Goal: Task Accomplishment & Management: Complete application form

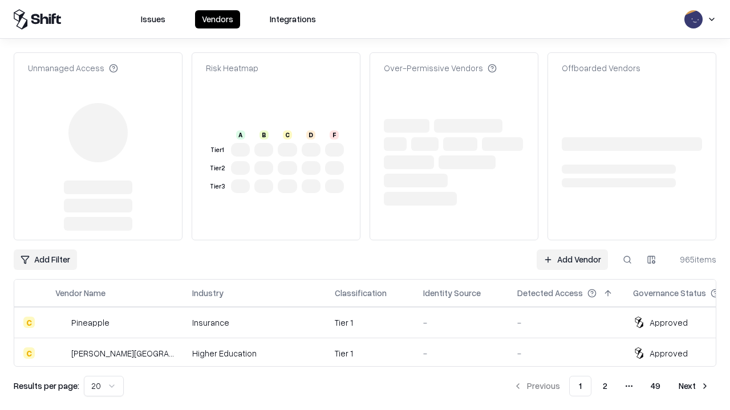
click at [572, 250] on link "Add Vendor" at bounding box center [571, 260] width 71 height 21
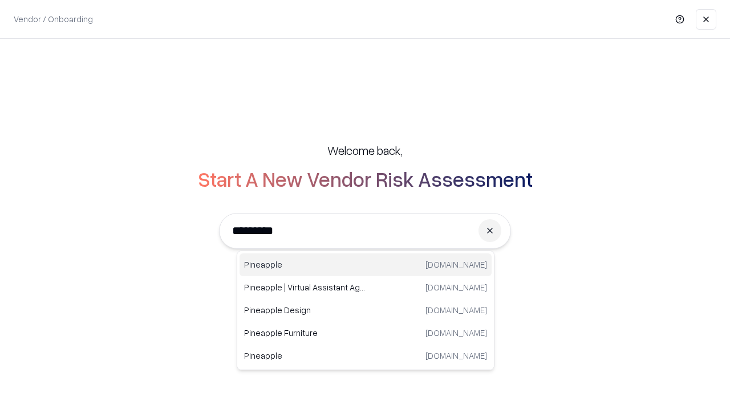
click at [365, 265] on div "Pineapple [DOMAIN_NAME]" at bounding box center [365, 265] width 252 height 23
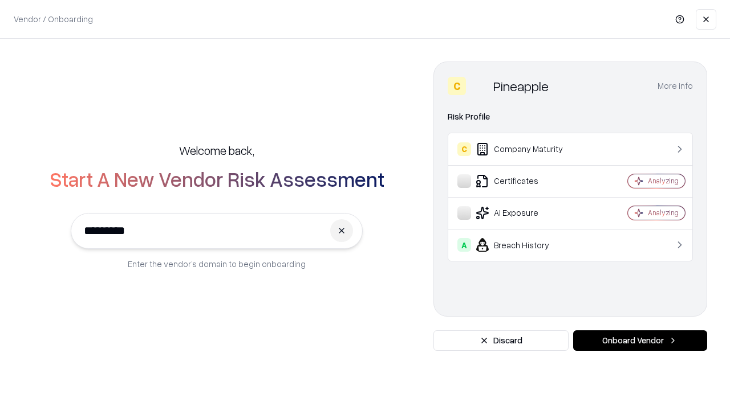
type input "*********"
click at [640, 341] on button "Onboard Vendor" at bounding box center [640, 341] width 134 height 21
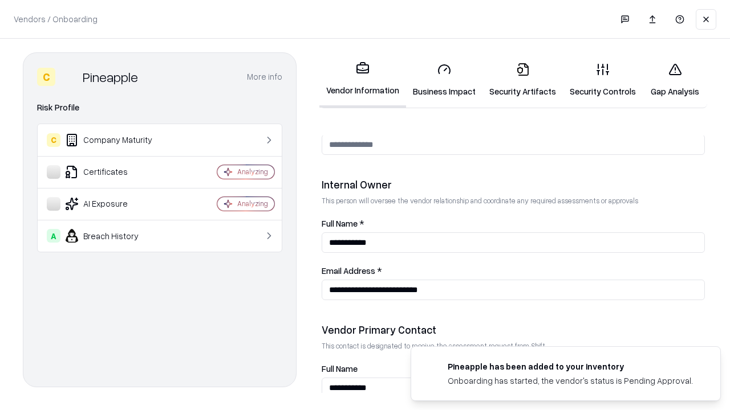
scroll to position [591, 0]
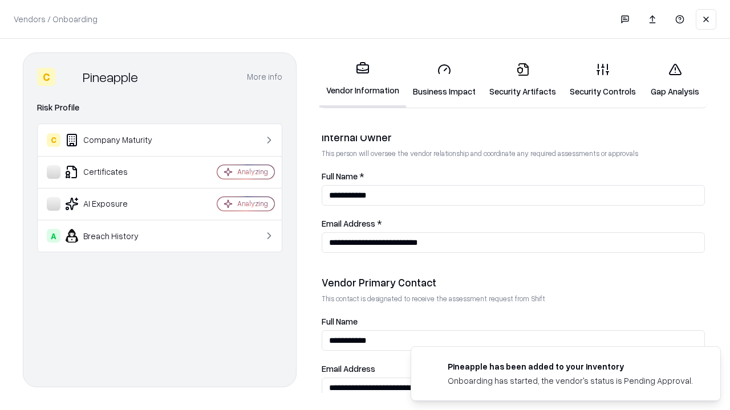
click at [444, 80] on link "Business Impact" at bounding box center [444, 80] width 76 height 53
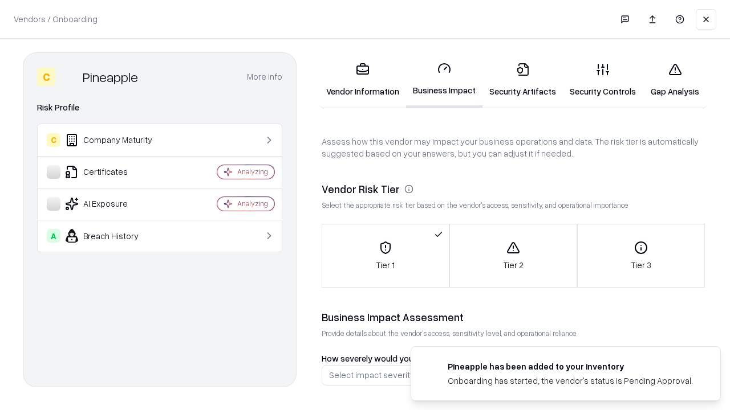
click at [674, 80] on link "Gap Analysis" at bounding box center [675, 80] width 64 height 53
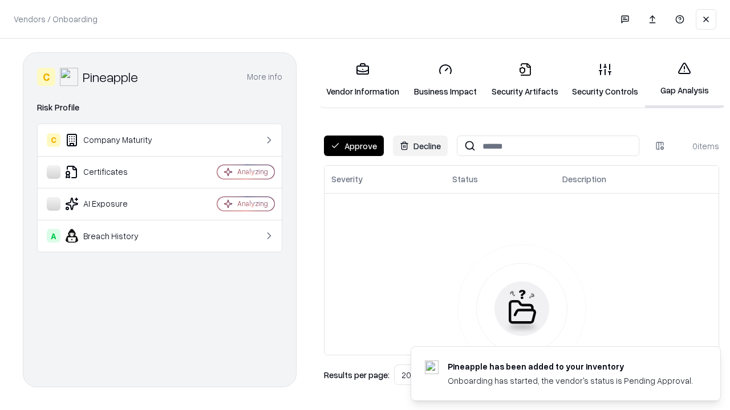
click at [353, 146] on button "Approve" at bounding box center [354, 146] width 60 height 21
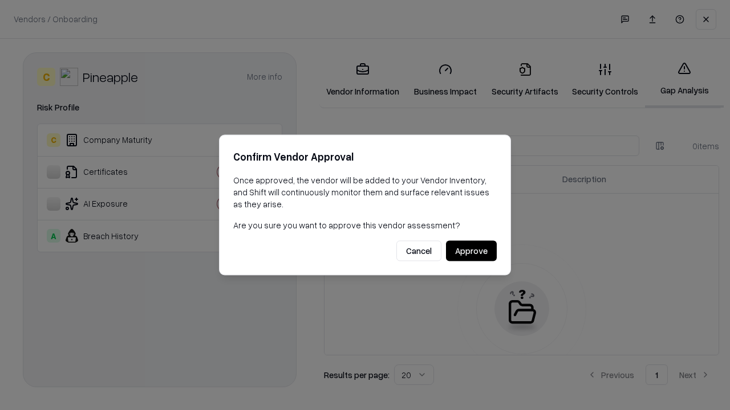
click at [471, 251] on button "Approve" at bounding box center [471, 251] width 51 height 21
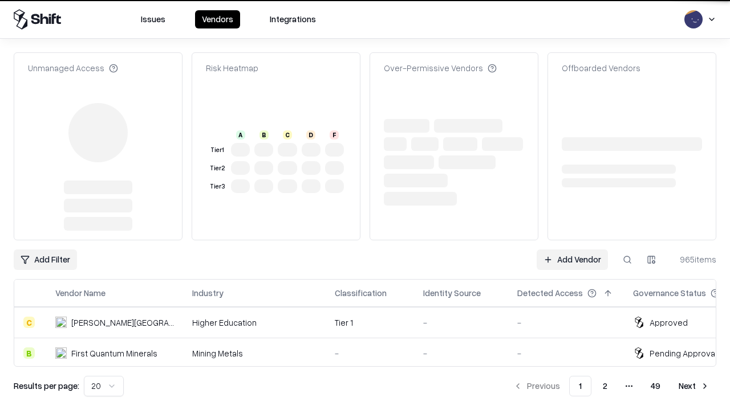
type input "*********"
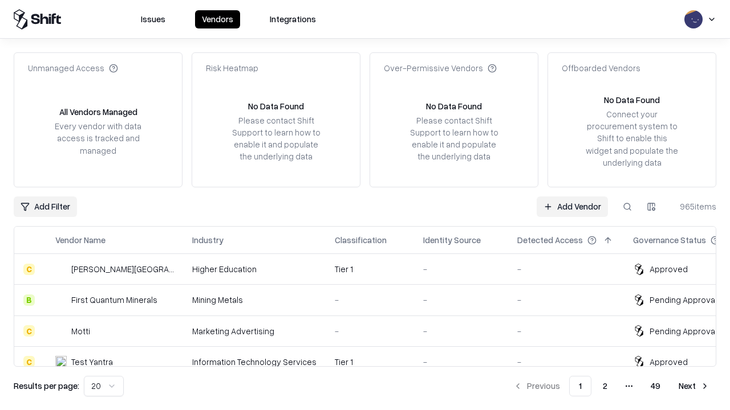
click at [572, 206] on link "Add Vendor" at bounding box center [571, 207] width 71 height 21
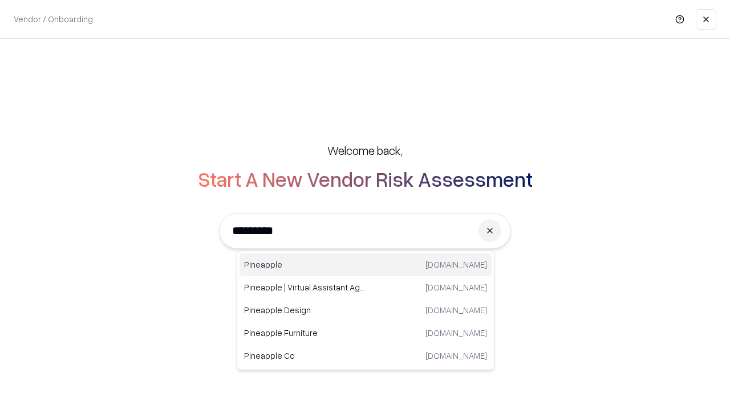
click at [365, 265] on div "Pineapple [DOMAIN_NAME]" at bounding box center [365, 265] width 252 height 23
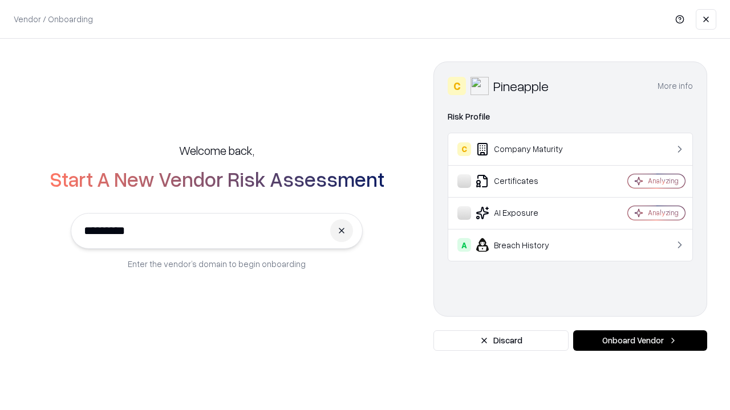
type input "*********"
click at [640, 341] on button "Onboard Vendor" at bounding box center [640, 341] width 134 height 21
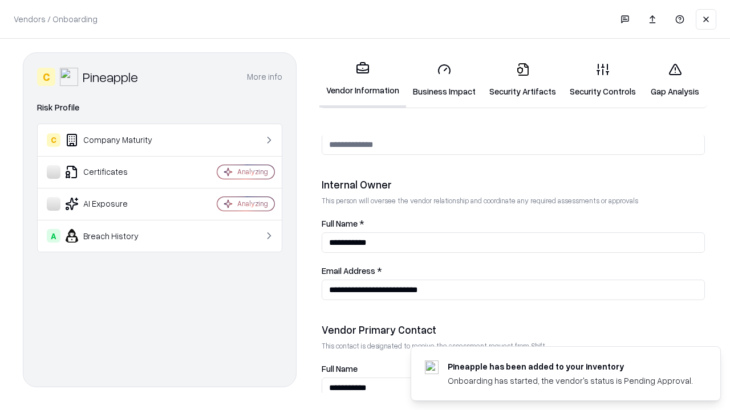
scroll to position [591, 0]
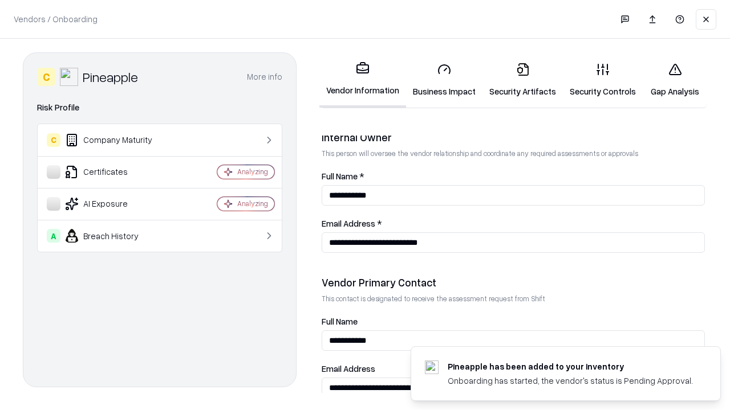
click at [674, 80] on link "Gap Analysis" at bounding box center [675, 80] width 64 height 53
